Goal: Task Accomplishment & Management: Use online tool/utility

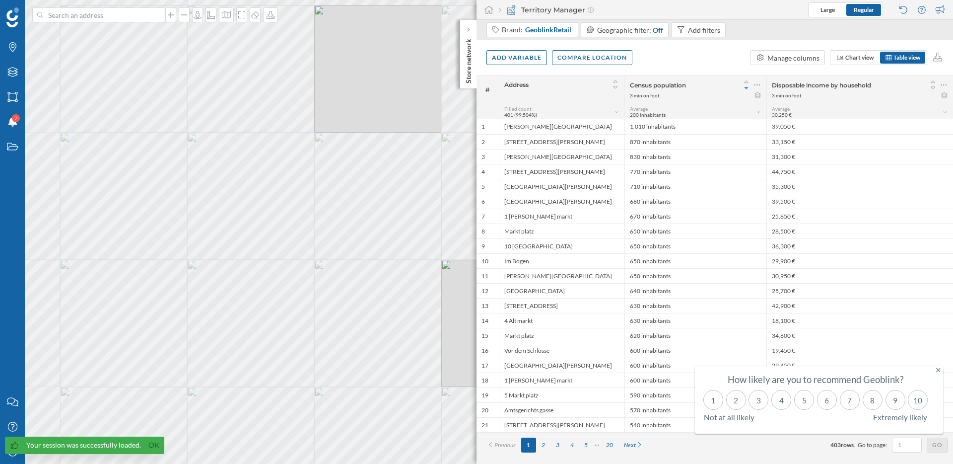
click at [322, 260] on div "© Mapbox © OpenStreetMap Improve this map" at bounding box center [476, 232] width 953 height 464
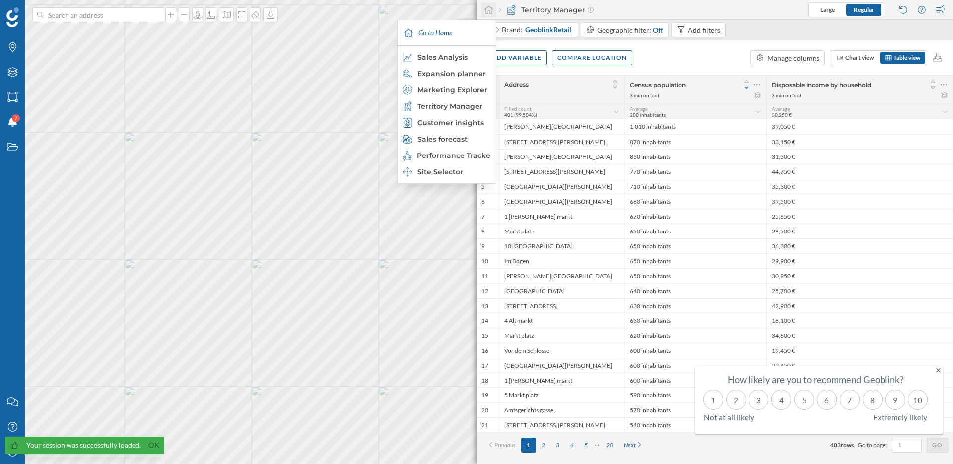
click at [493, 11] on icon at bounding box center [489, 9] width 10 height 9
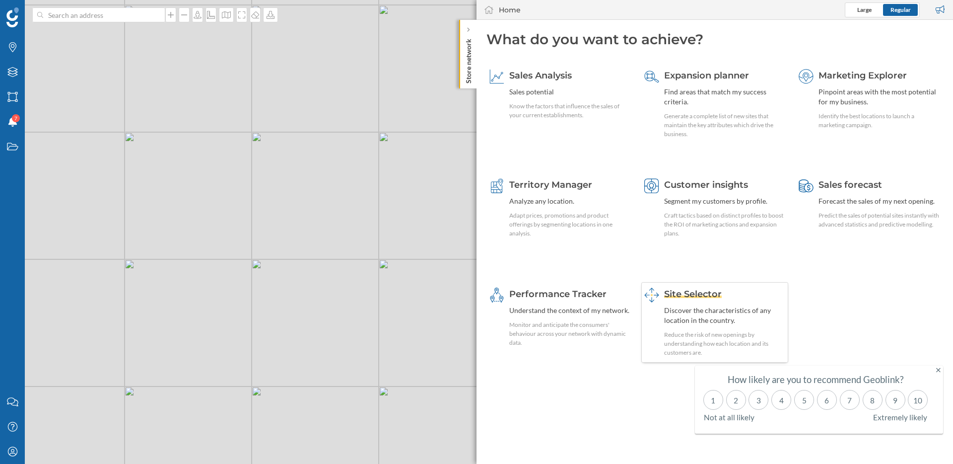
click at [699, 291] on span "Site Selector" at bounding box center [693, 293] width 58 height 11
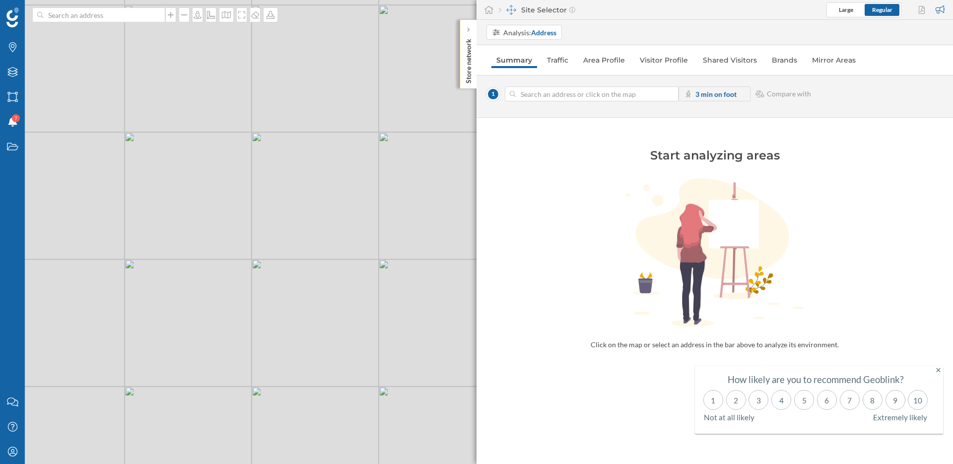
click at [282, 237] on div "© Mapbox © OpenStreetMap Improve this map" at bounding box center [476, 232] width 953 height 464
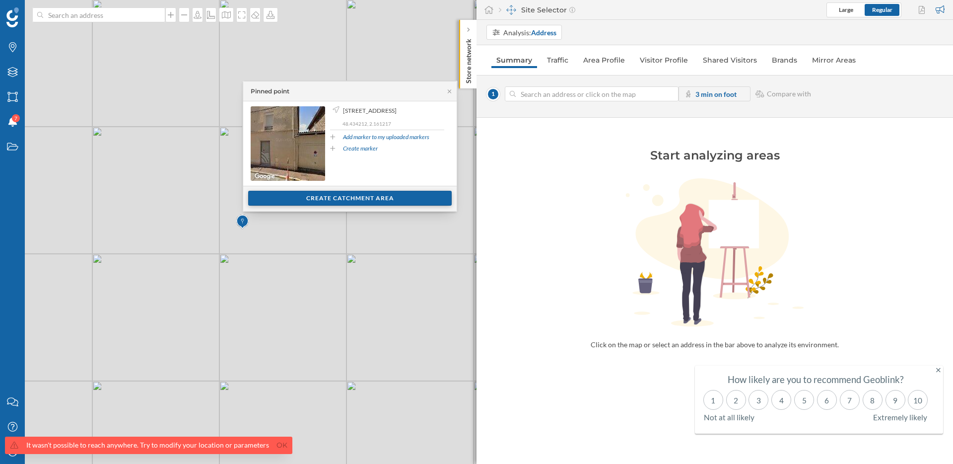
click at [328, 196] on div "Create catchment area" at bounding box center [350, 198] width 204 height 15
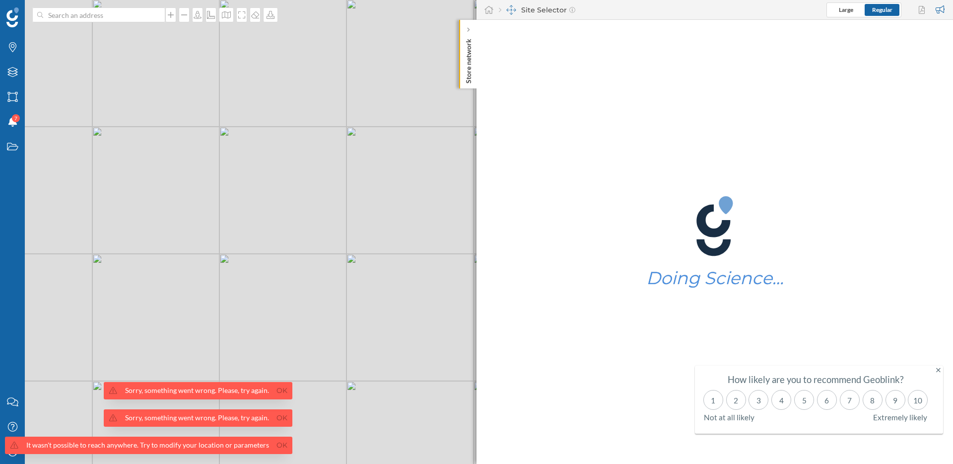
drag, startPoint x: 278, startPoint y: 390, endPoint x: 278, endPoint y: 410, distance: 19.9
click at [278, 391] on link "Ok" at bounding box center [282, 390] width 16 height 11
drag, startPoint x: 278, startPoint y: 415, endPoint x: 278, endPoint y: 428, distance: 12.9
click at [278, 417] on link "Ok" at bounding box center [282, 417] width 16 height 11
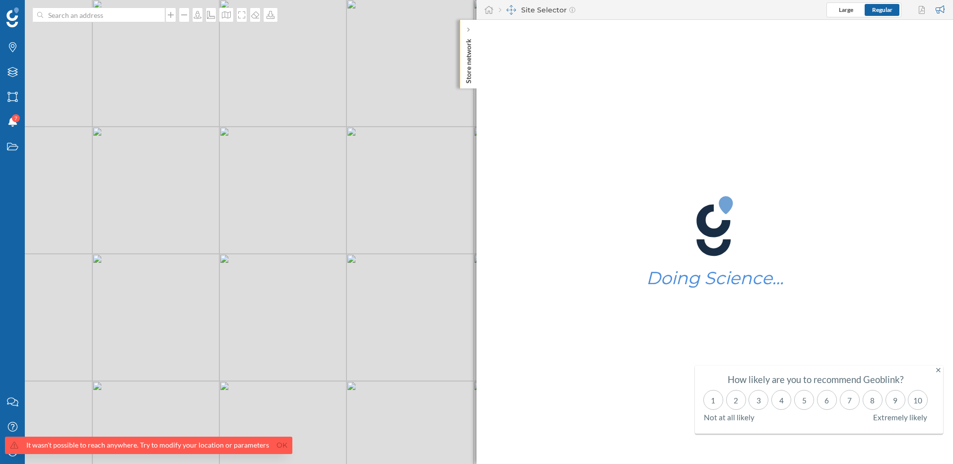
drag, startPoint x: 277, startPoint y: 440, endPoint x: 136, endPoint y: 448, distance: 140.7
click at [274, 441] on link "Ok" at bounding box center [282, 444] width 16 height 11
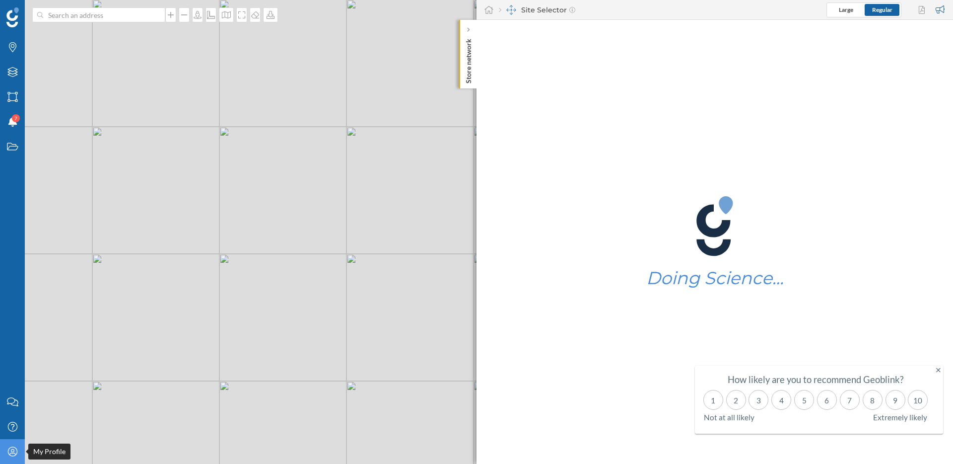
click at [9, 454] on icon at bounding box center [11, 450] width 9 height 9
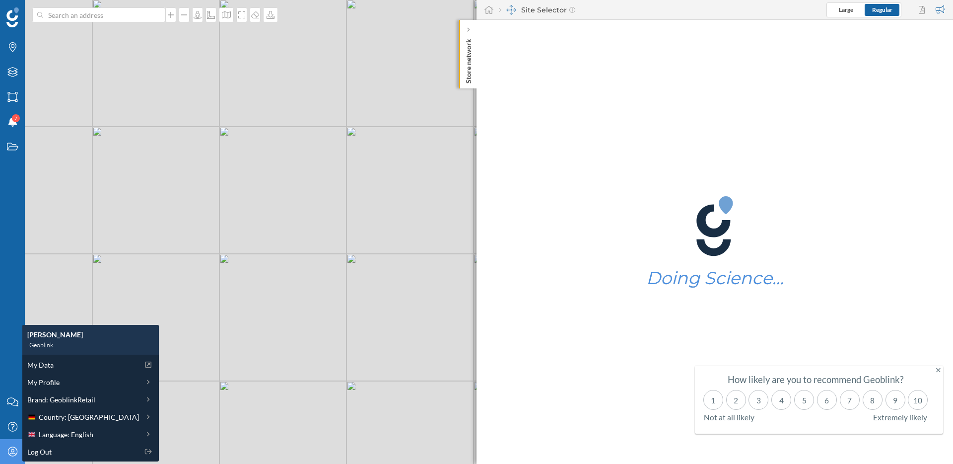
drag, startPoint x: 46, startPoint y: 414, endPoint x: 53, endPoint y: 408, distance: 8.8
click at [47, 414] on span "Country: [GEOGRAPHIC_DATA]" at bounding box center [89, 417] width 100 height 10
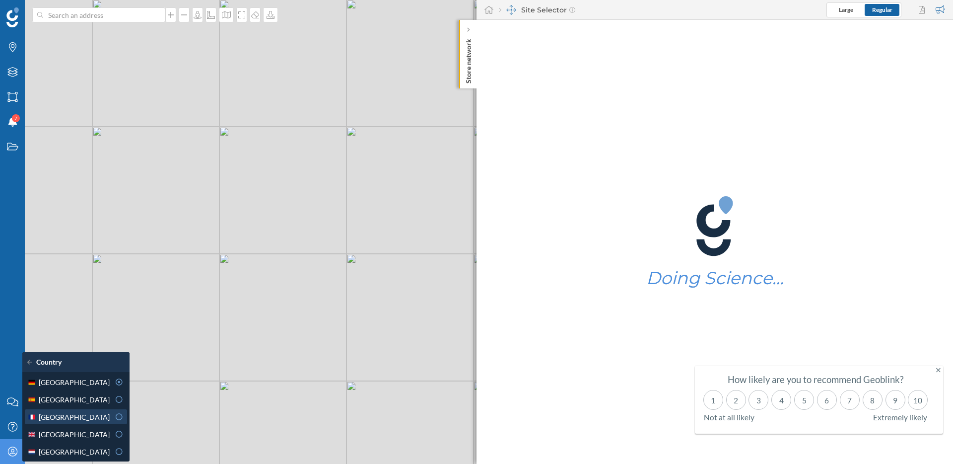
click at [67, 414] on div "[GEOGRAPHIC_DATA]" at bounding box center [68, 417] width 82 height 10
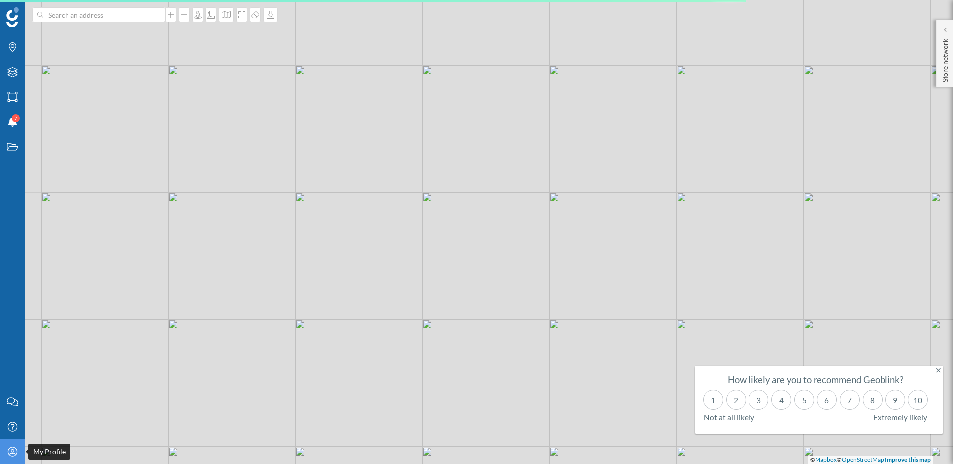
click at [11, 450] on icon at bounding box center [11, 450] width 9 height 9
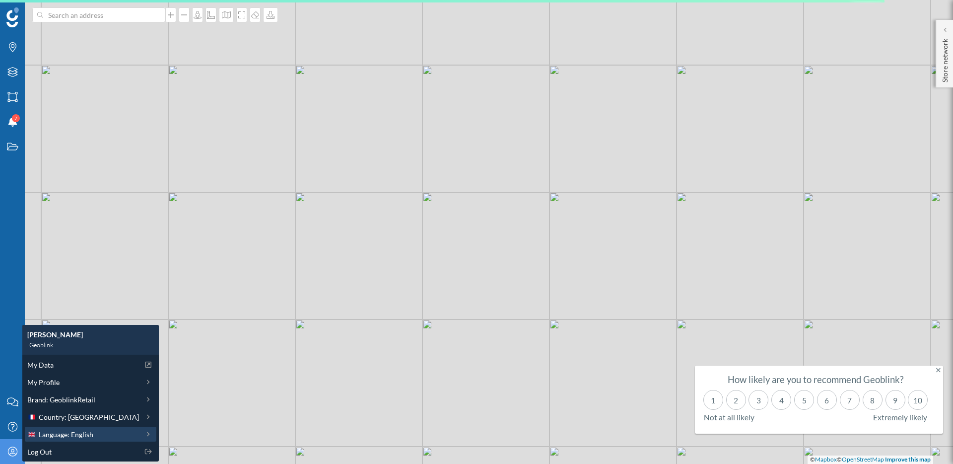
click at [60, 438] on span "Language: English" at bounding box center [66, 434] width 55 height 10
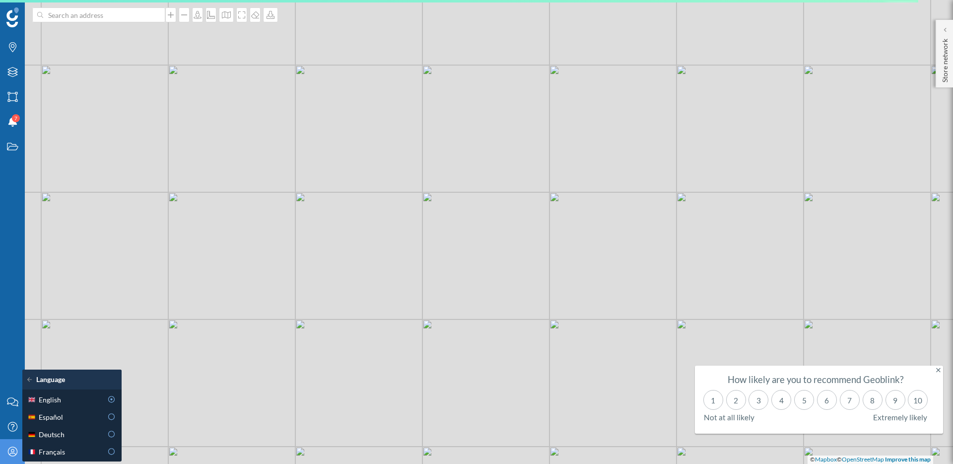
click at [54, 452] on span "Français" at bounding box center [52, 451] width 26 height 10
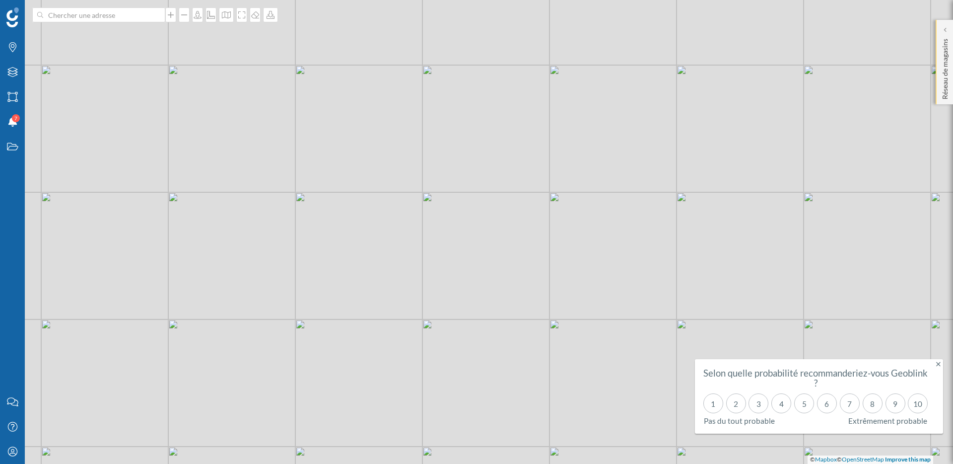
click at [946, 24] on div "Réseau de magasins" at bounding box center [944, 62] width 17 height 84
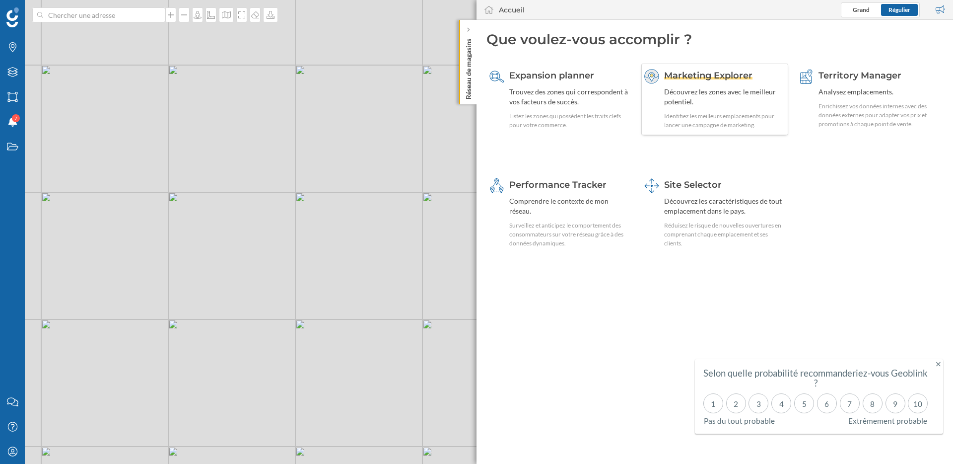
click at [743, 76] on span "Marketing Explorer" at bounding box center [708, 75] width 88 height 11
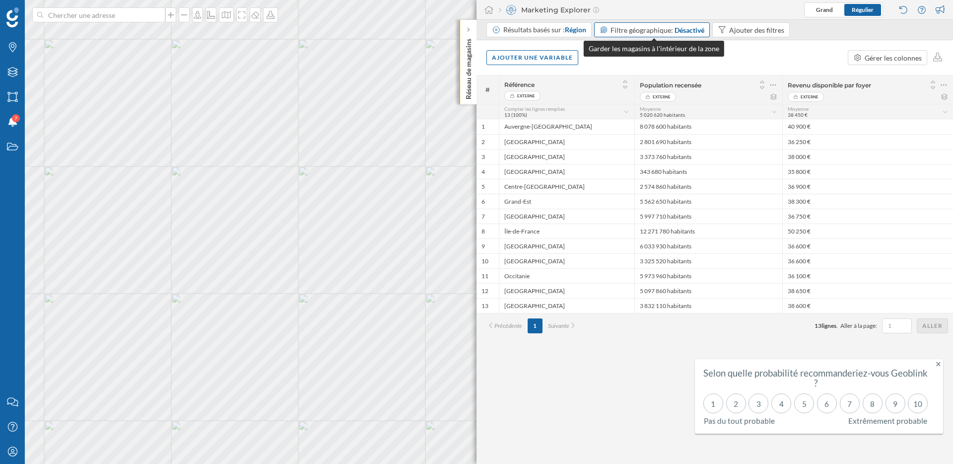
click at [689, 31] on div "Désactivé" at bounding box center [690, 30] width 30 height 10
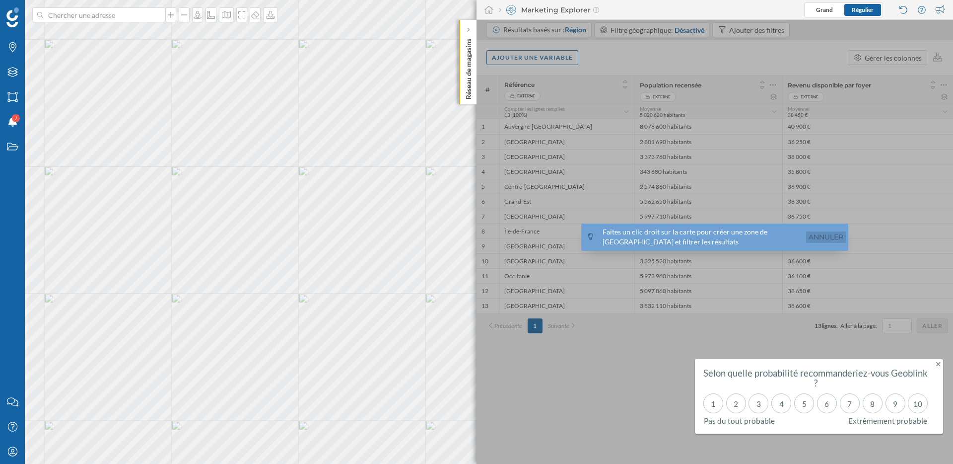
click at [824, 238] on link "Annuler" at bounding box center [826, 236] width 40 height 11
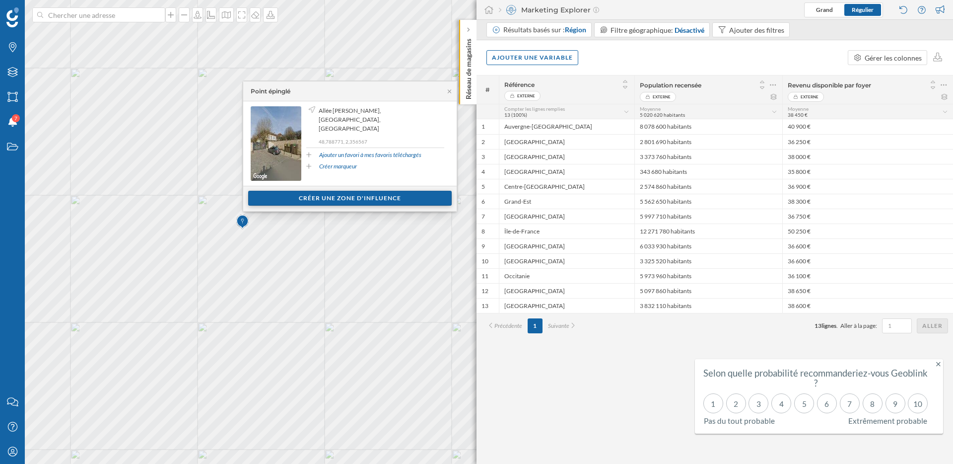
click at [373, 202] on div "Créer une zone d'influence" at bounding box center [350, 198] width 204 height 15
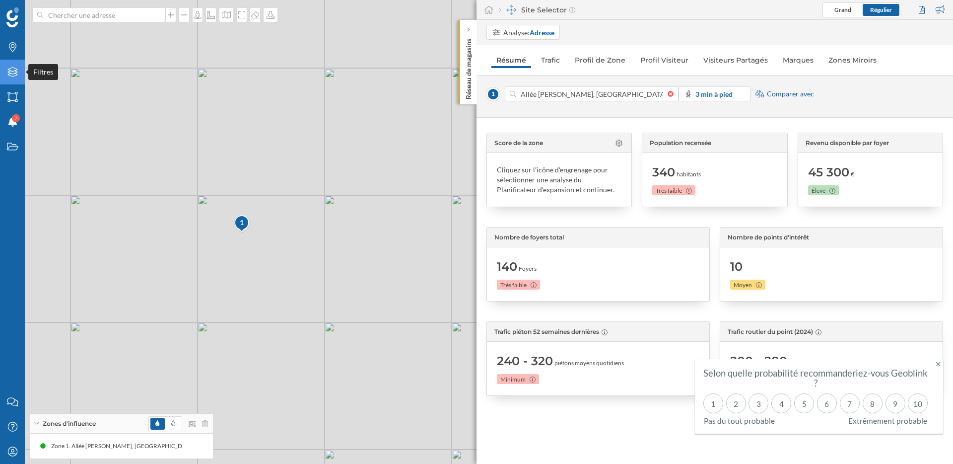
click at [19, 73] on div "Filtres" at bounding box center [12, 72] width 25 height 25
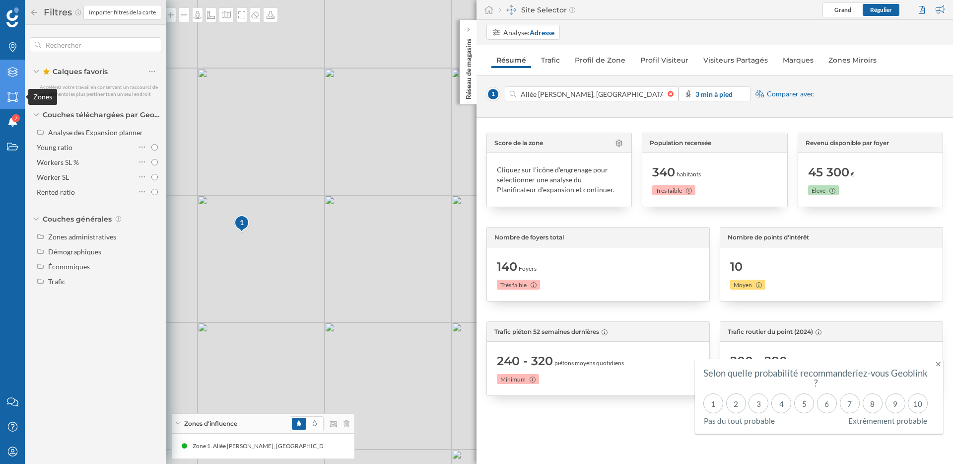
click at [12, 98] on icon "Zones" at bounding box center [12, 97] width 12 height 10
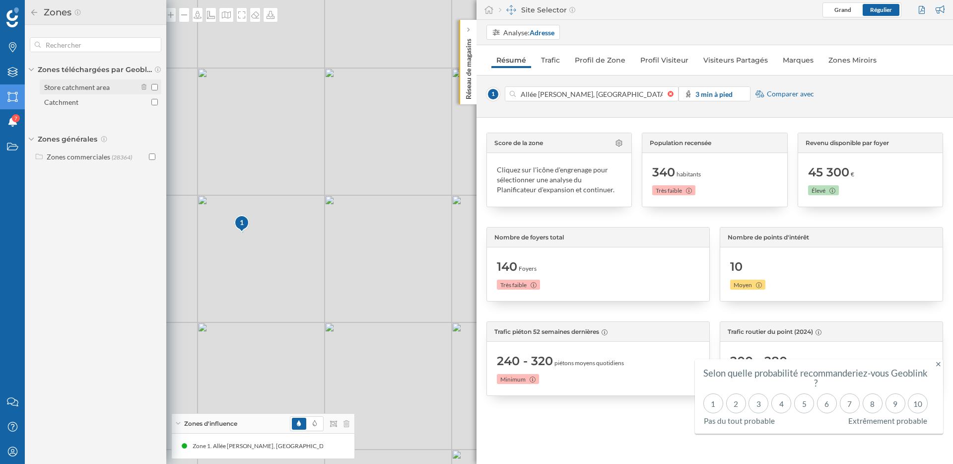
click at [154, 86] on input "Store catchment area" at bounding box center [154, 87] width 6 height 6
checkbox input "true"
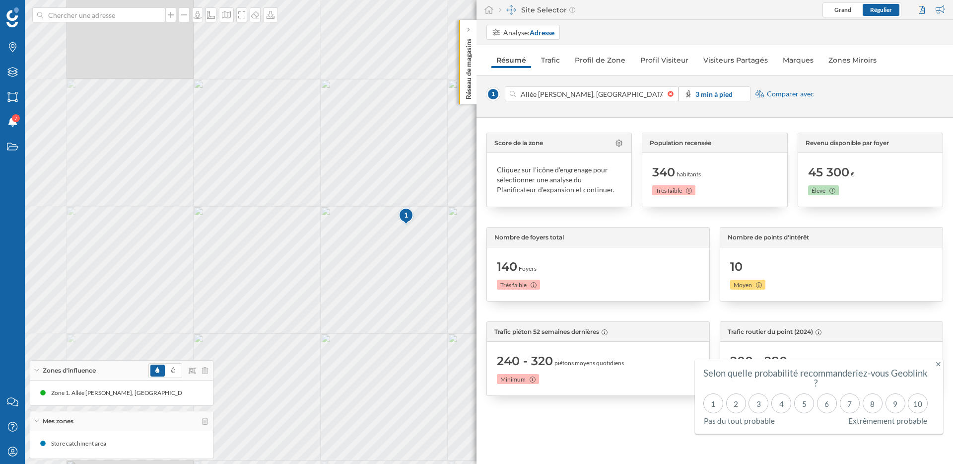
click at [299, 123] on div at bounding box center [299, 123] width 0 height 0
